Goal: Information Seeking & Learning: Learn about a topic

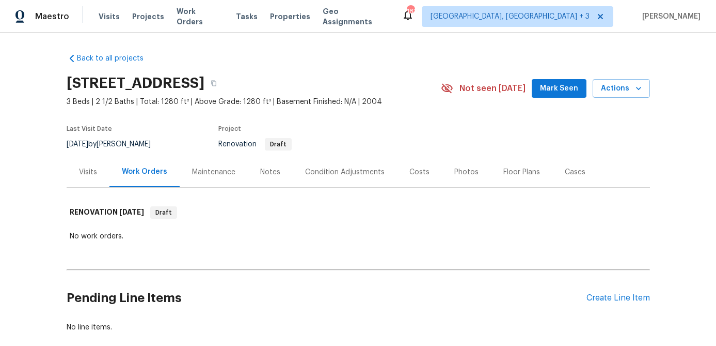
click at [84, 171] on div "Visits" at bounding box center [88, 172] width 18 height 10
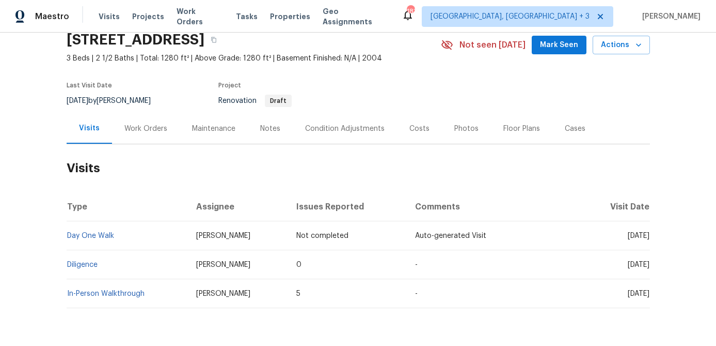
scroll to position [76, 0]
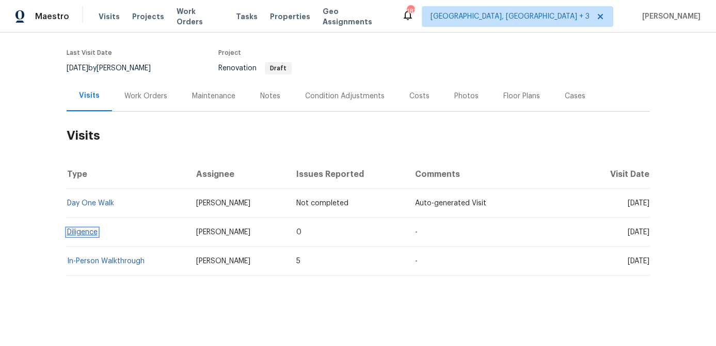
click at [89, 233] on link "Diligence" at bounding box center [82, 231] width 30 height 7
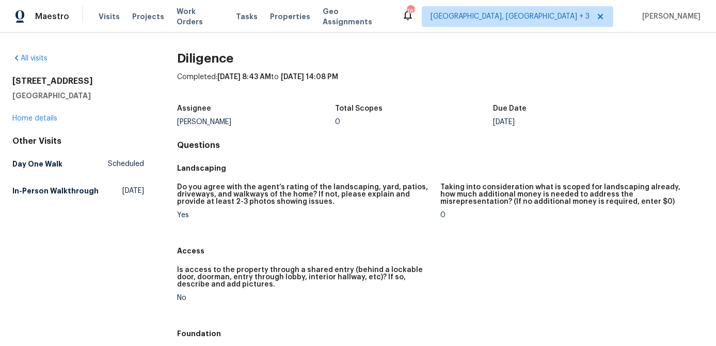
click at [322, 143] on h4 "Questions" at bounding box center [440, 145] width 527 height 10
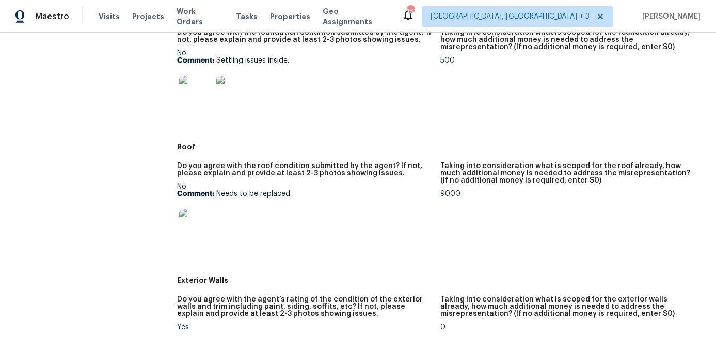
scroll to position [331, 0]
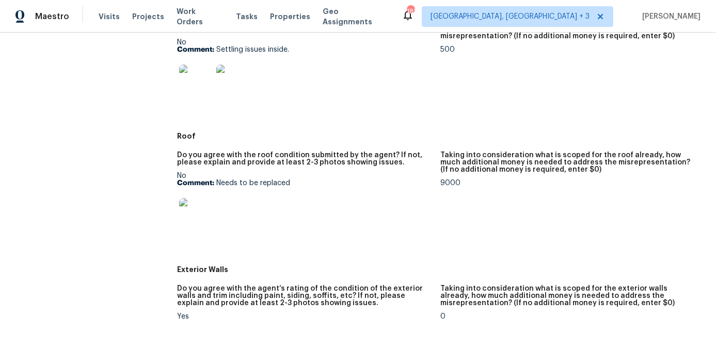
click at [183, 215] on img at bounding box center [195, 214] width 33 height 33
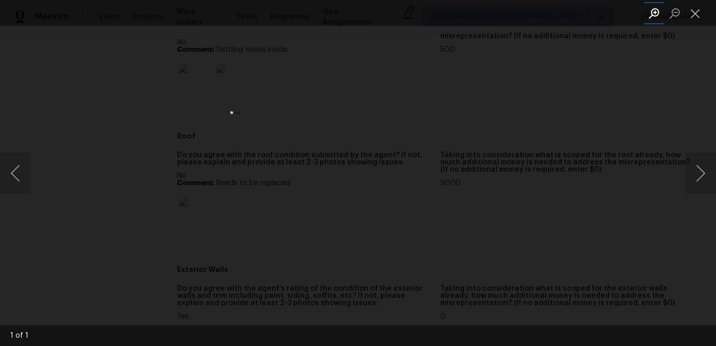
click at [656, 12] on button "Zoom in" at bounding box center [654, 13] width 21 height 18
drag, startPoint x: 694, startPoint y: 15, endPoint x: 529, endPoint y: 127, distance: 199.4
click at [693, 15] on button "Close lightbox" at bounding box center [695, 13] width 21 height 18
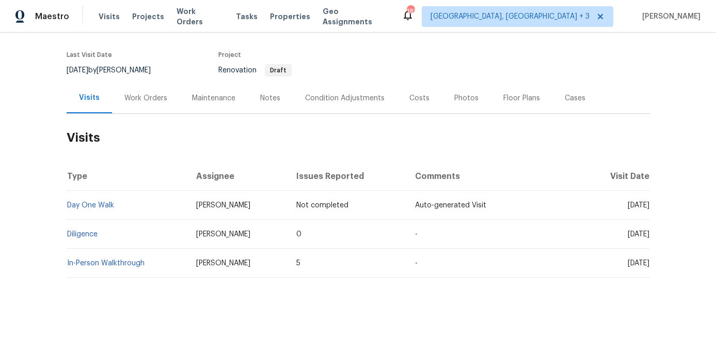
scroll to position [74, 0]
